Goal: Navigation & Orientation: Understand site structure

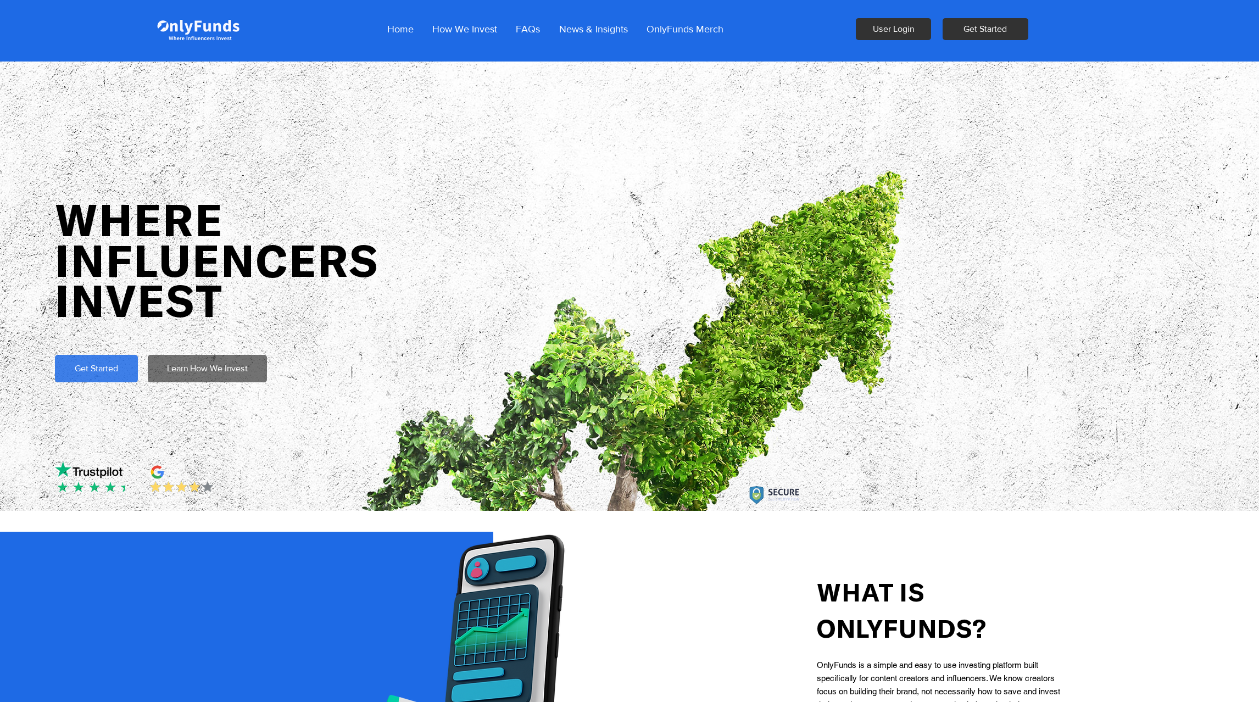
click at [781, 495] on img "main content" at bounding box center [774, 495] width 54 height 30
click at [778, 497] on img "main content" at bounding box center [774, 495] width 54 height 30
click at [405, 33] on p "Home" at bounding box center [400, 28] width 37 height 27
click at [460, 29] on p "How We Invest" at bounding box center [465, 28] width 76 height 27
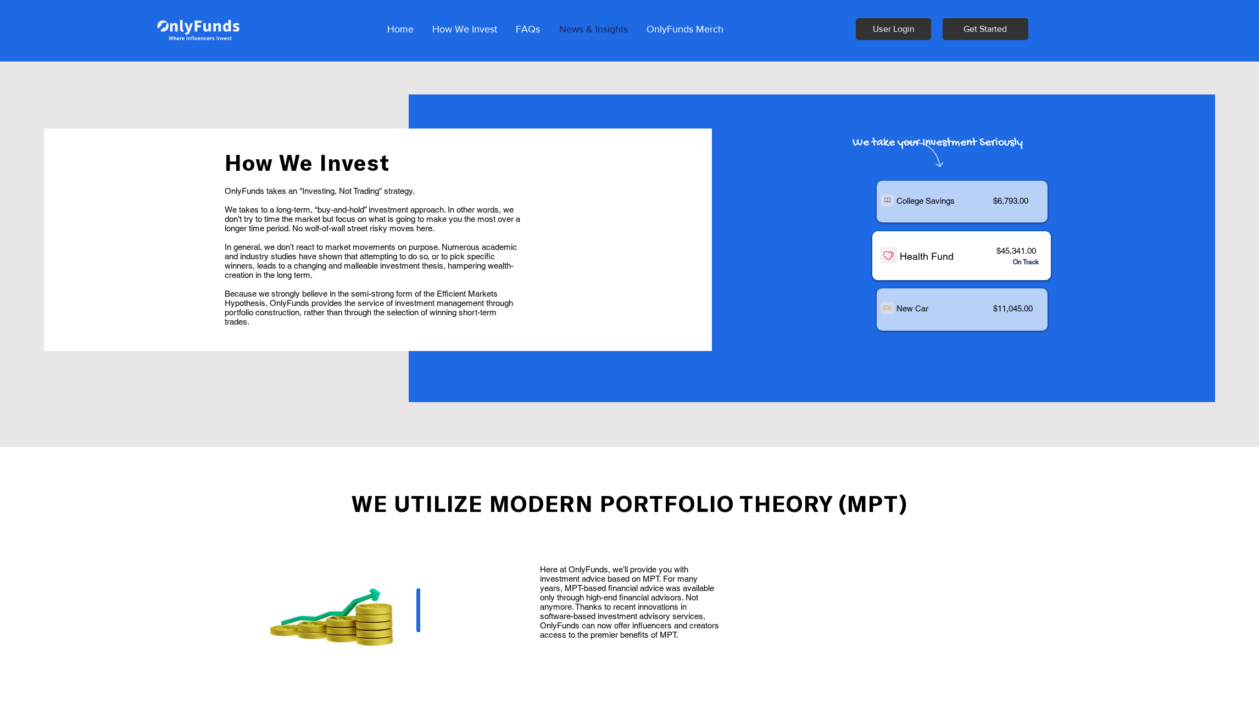
click at [600, 31] on p "News & Insights" at bounding box center [593, 28] width 80 height 27
click at [211, 31] on img at bounding box center [197, 29] width 85 height 38
